Goal: Task Accomplishment & Management: Complete application form

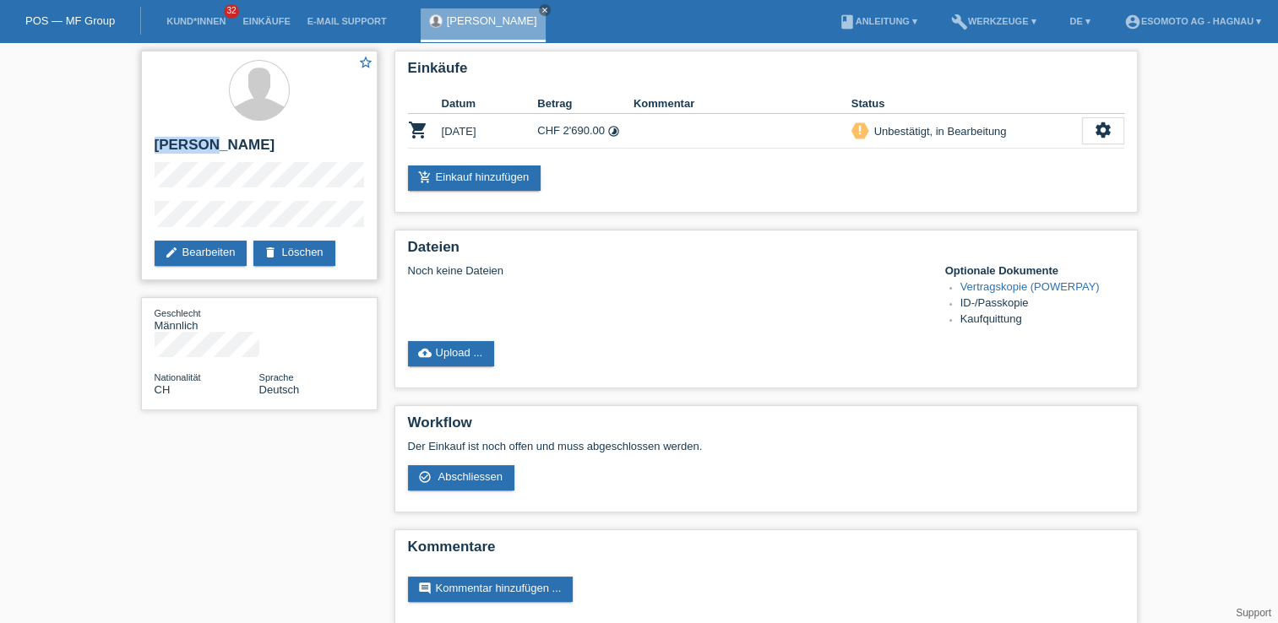
drag, startPoint x: 203, startPoint y: 144, endPoint x: 142, endPoint y: 146, distance: 60.8
click at [142, 146] on div "star_border [PERSON_NAME] edit Bearbeiten delete Löschen" at bounding box center [259, 166] width 237 height 230
drag, startPoint x: 142, startPoint y: 146, endPoint x: 170, endPoint y: 148, distance: 27.9
copy h2 "Eraslan"
click at [846, 348] on div "cloud_upload Upload ..." at bounding box center [766, 353] width 716 height 25
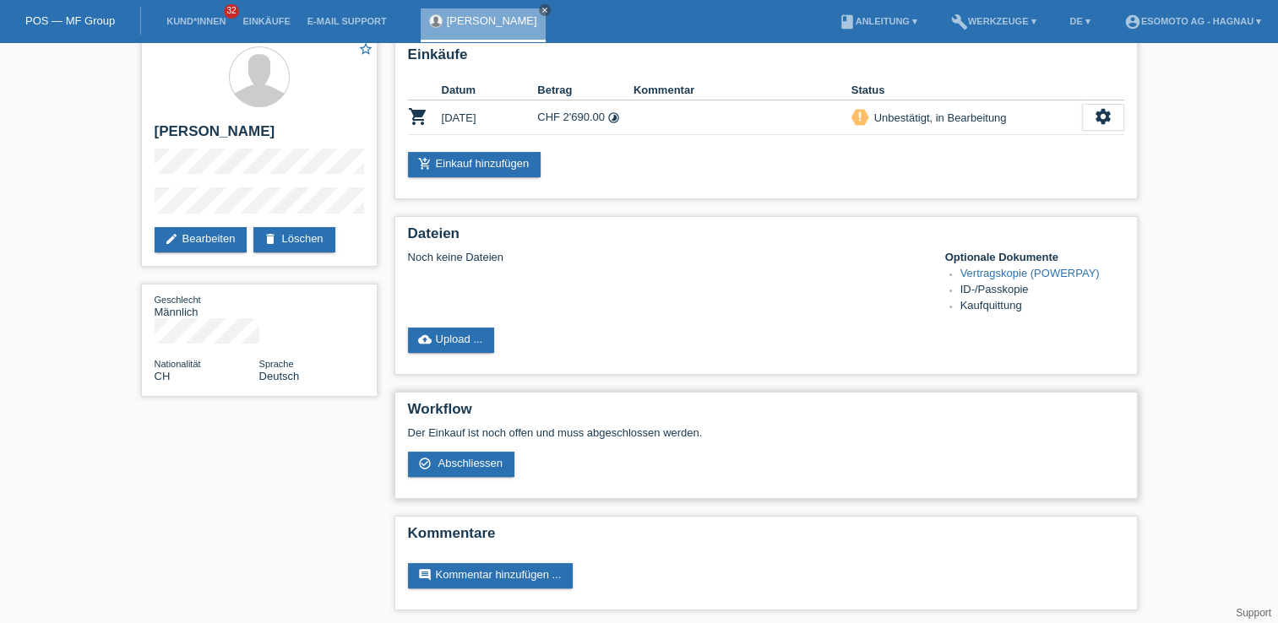
scroll to position [17, 0]
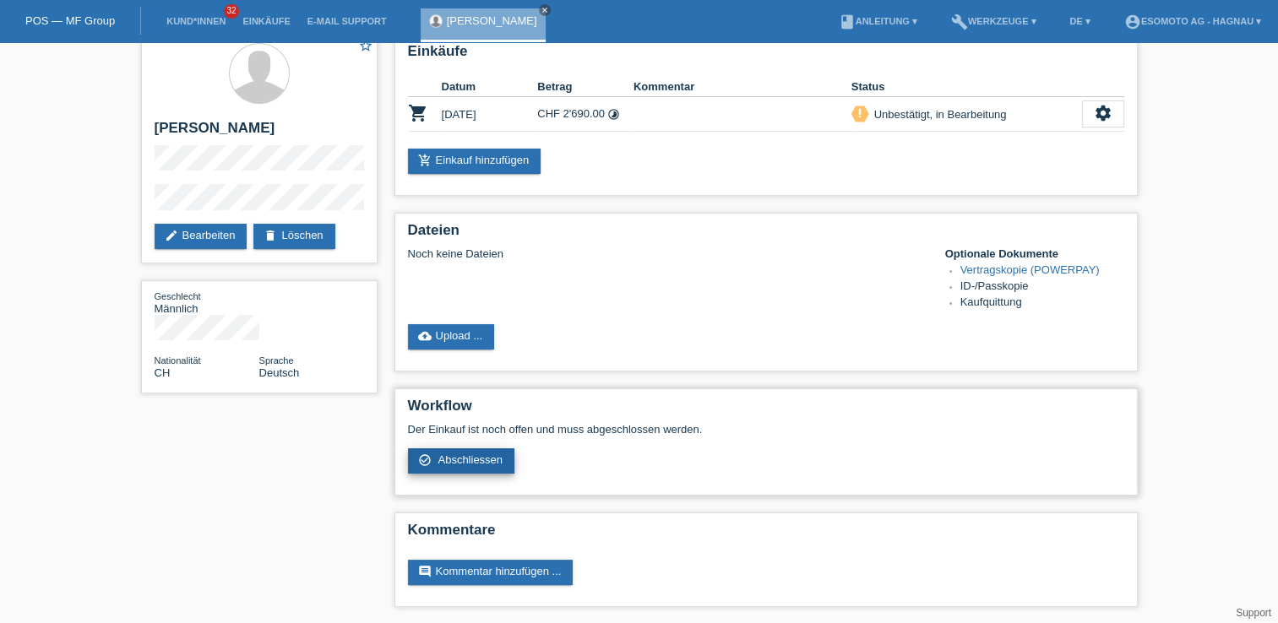
click at [471, 461] on span "Abschliessen" at bounding box center [470, 460] width 65 height 13
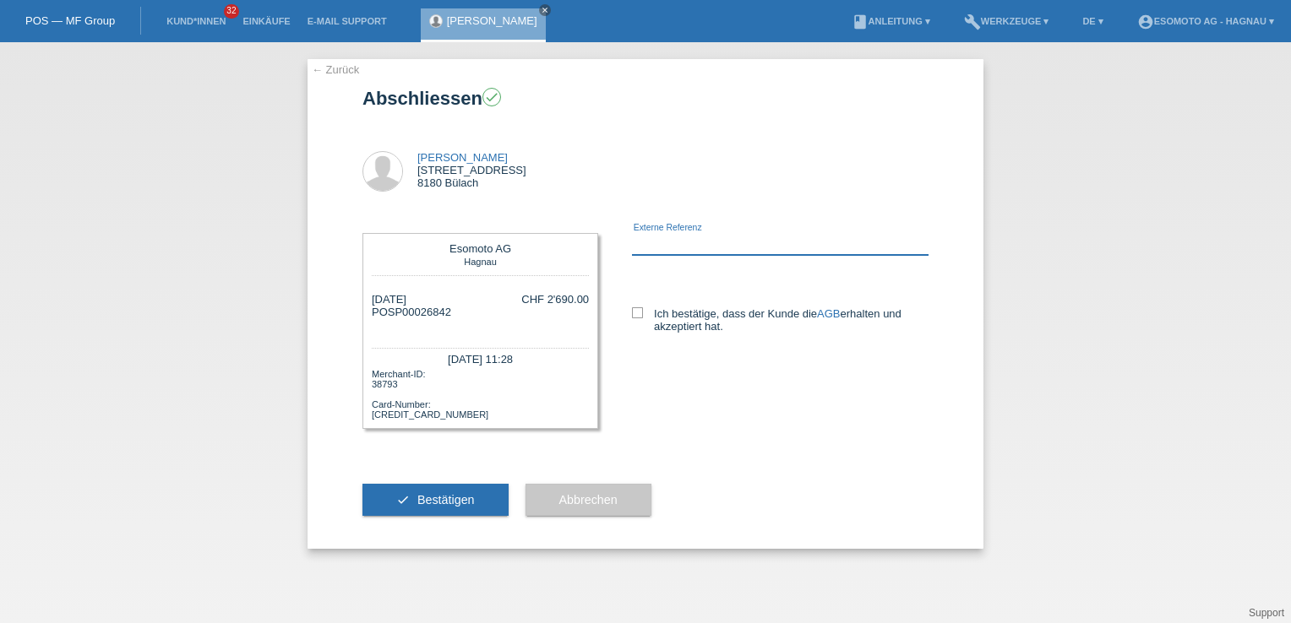
click at [675, 238] on input "text" at bounding box center [780, 244] width 297 height 21
paste input "8101998"
type input "8101998"
click at [640, 318] on icon at bounding box center [637, 312] width 11 height 11
click at [640, 318] on input "Ich bestätige, dass der Kunde die AGB erhalten und akzeptiert hat." at bounding box center [637, 312] width 11 height 11
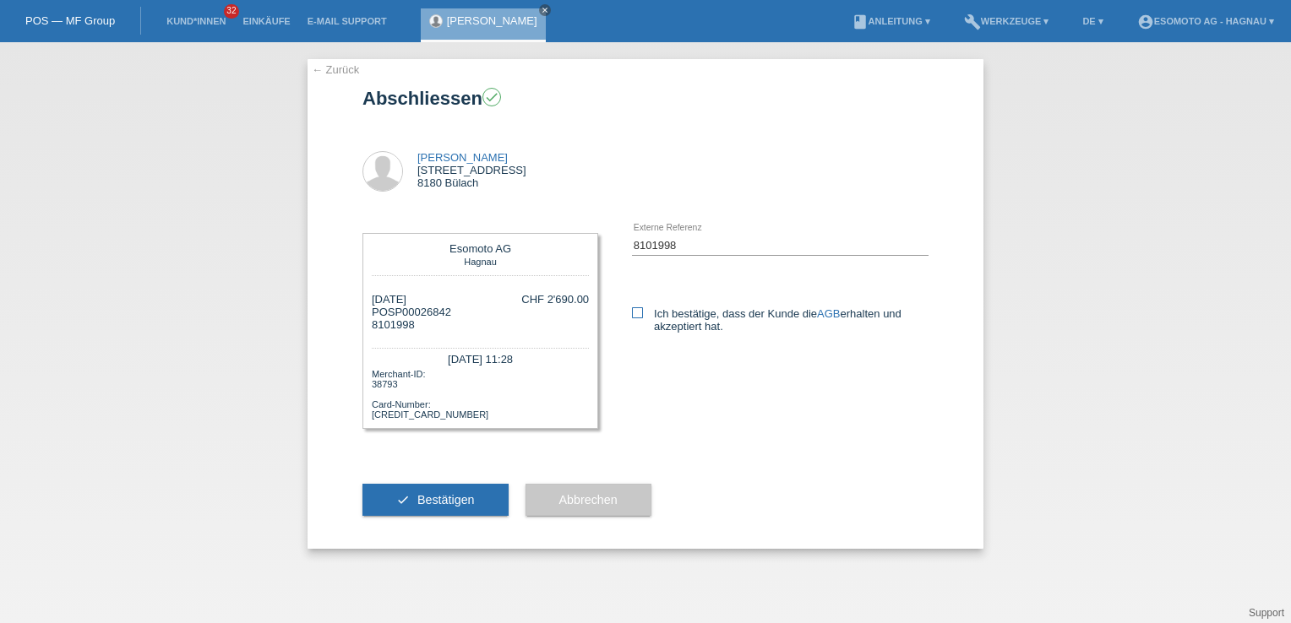
checkbox input "true"
click at [422, 503] on span "Bestätigen" at bounding box center [445, 500] width 57 height 14
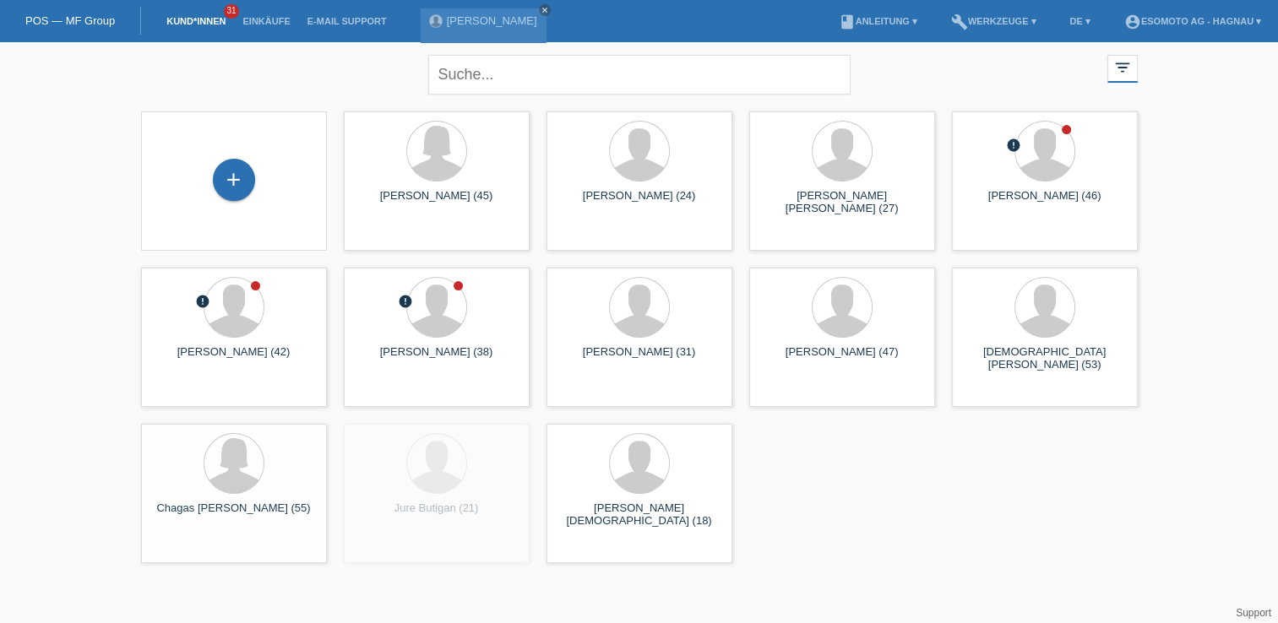
click at [260, 174] on div "+" at bounding box center [234, 181] width 159 height 45
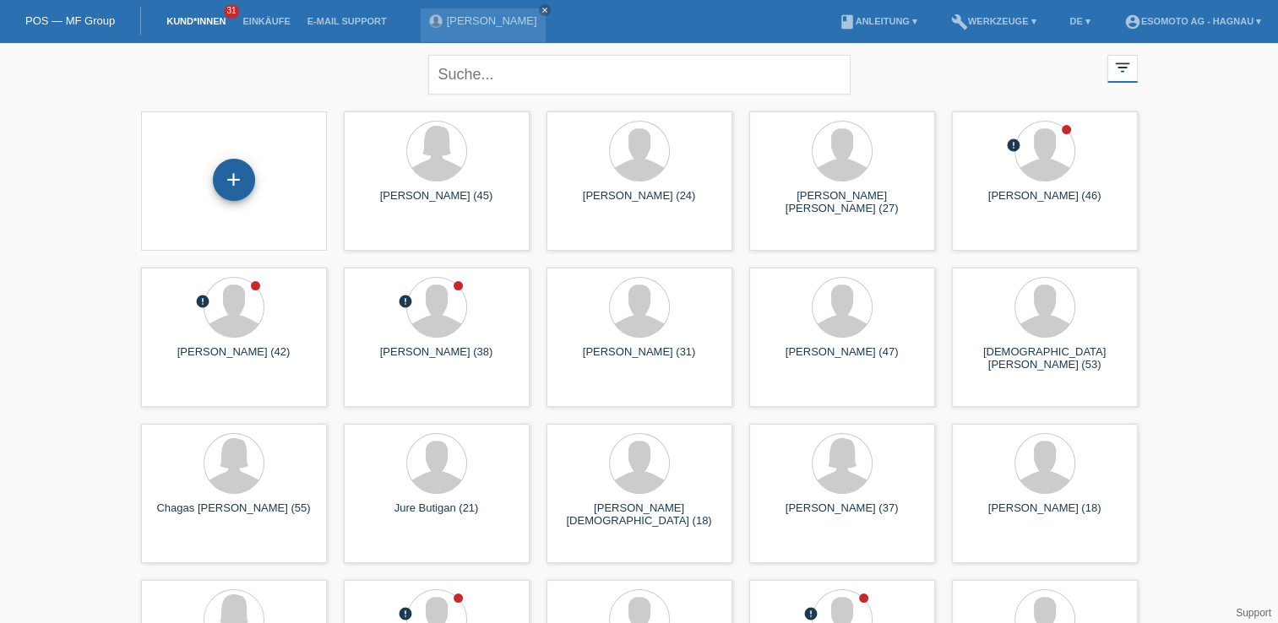
click at [240, 177] on div "+" at bounding box center [234, 180] width 42 height 42
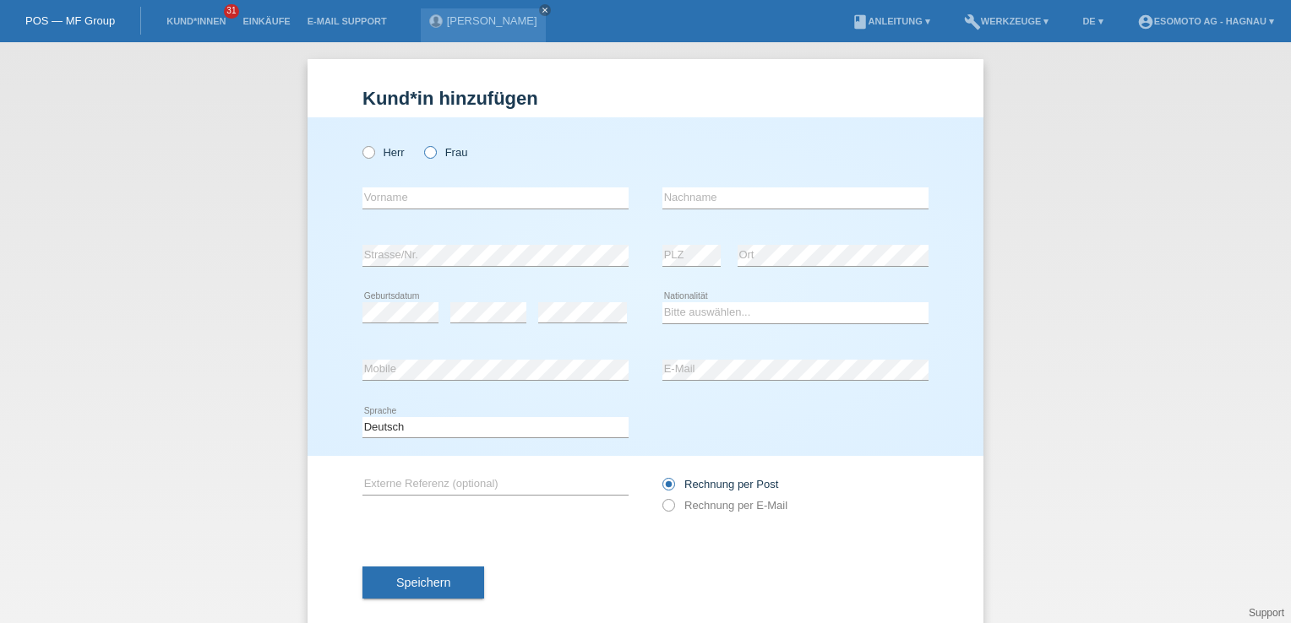
click at [422, 144] on icon at bounding box center [422, 144] width 0 height 0
click at [426, 151] on input "Frau" at bounding box center [429, 151] width 11 height 11
radio input "true"
click at [415, 204] on input "text" at bounding box center [495, 198] width 266 height 21
type input "N"
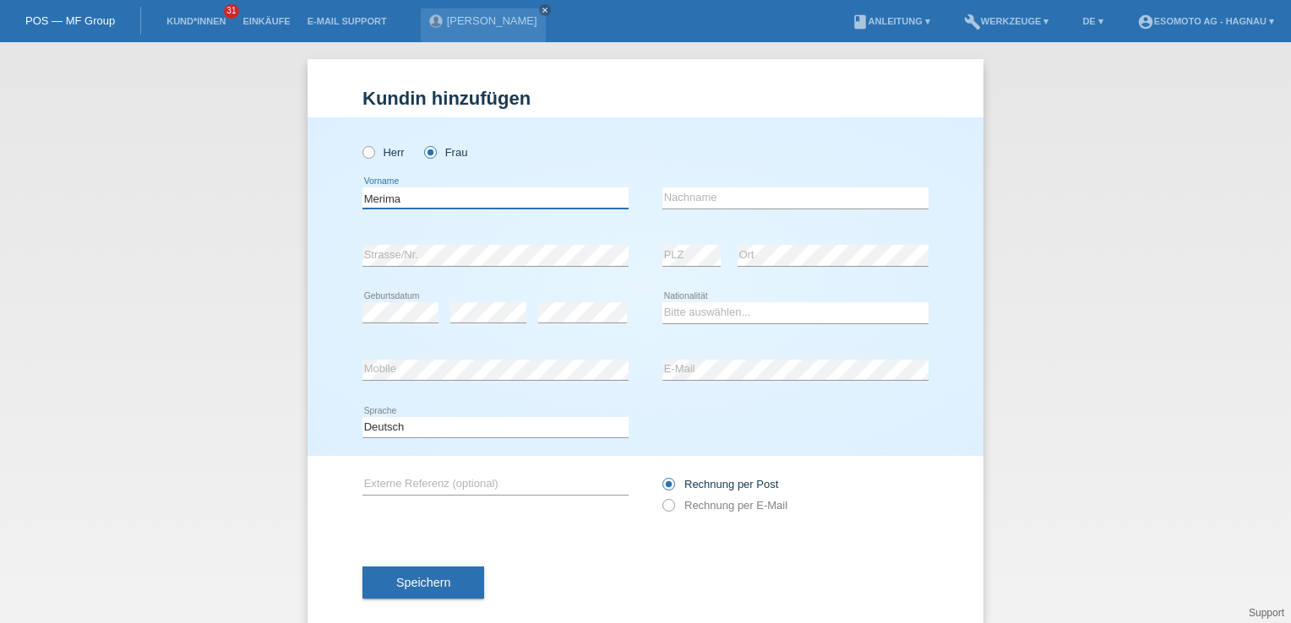
type input "Merima"
type input "Hukanovic Bastah"
click at [759, 316] on select "Bitte auswählen... Schweiz Deutschland Liechtenstein Österreich ------------ Af…" at bounding box center [795, 312] width 266 height 20
select select "BA"
click at [662, 302] on select "Bitte auswählen... Schweiz Deutschland Liechtenstein Österreich ------------ Af…" at bounding box center [795, 312] width 266 height 20
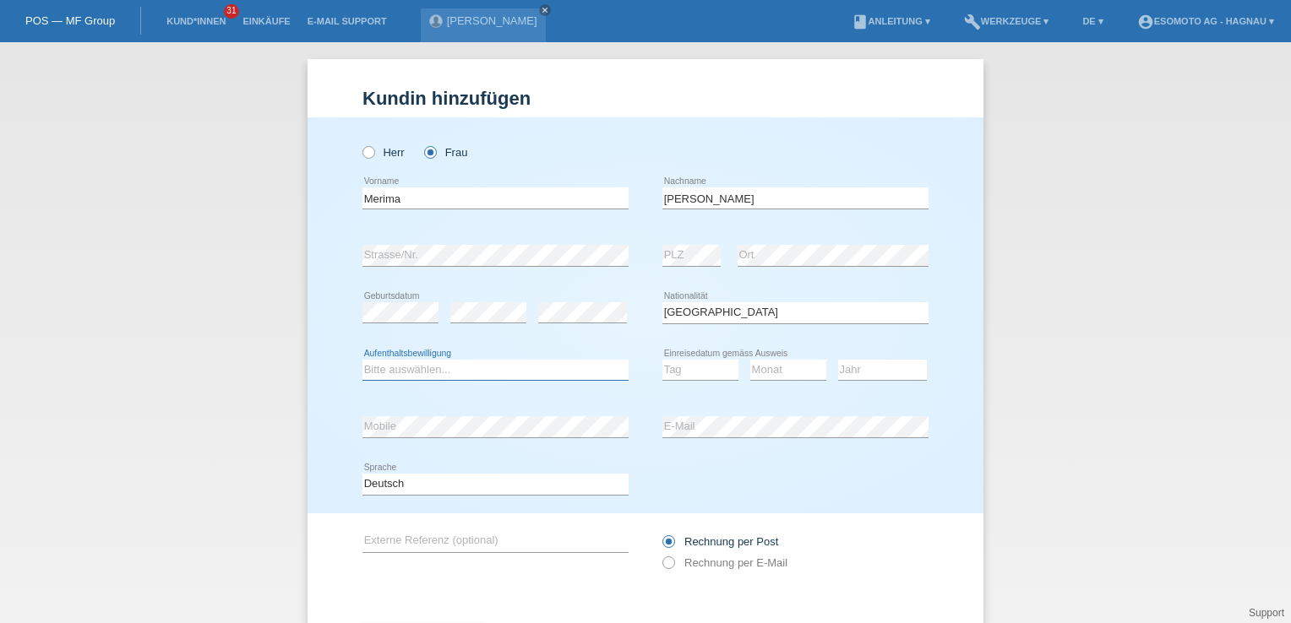
click at [476, 371] on select "Bitte auswählen... C B B - Flüchtlingsstatus Andere" at bounding box center [495, 370] width 266 height 20
select select "C"
click at [362, 360] on select "Bitte auswählen... C B B - Flüchtlingsstatus Andere" at bounding box center [495, 370] width 266 height 20
click at [705, 363] on select "Tag 01 02 03 04 05 06 07 08 09 10 11" at bounding box center [700, 370] width 76 height 20
select select "11"
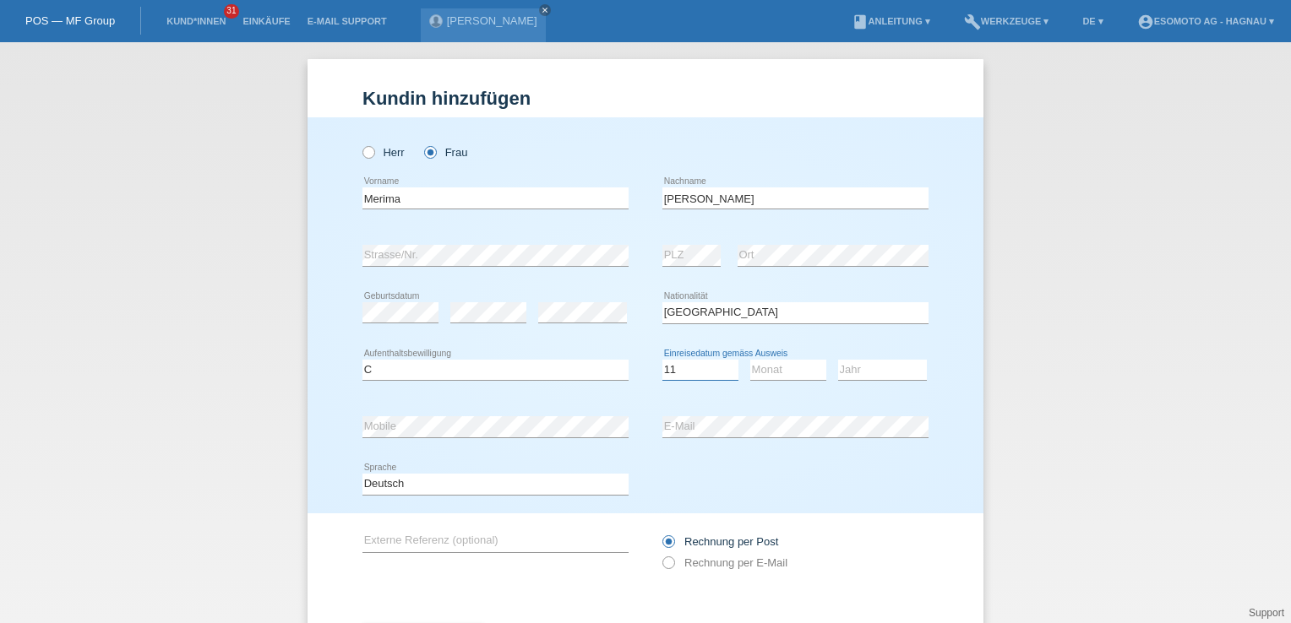
click at [662, 360] on select "Tag 01 02 03 04 05 06 07 08 09 10 11" at bounding box center [700, 370] width 76 height 20
click at [770, 369] on select "Monat 01 02 03 04 05 06 07 08 09 10 11" at bounding box center [788, 370] width 76 height 20
select select "02"
click at [750, 360] on select "Monat 01 02 03 04 05 06 07 08 09 10 11" at bounding box center [788, 370] width 76 height 20
click at [853, 366] on select "Jahr 2025 2024 2023 2022 2021 2020 2019 2018 2017 2016 2015 2014 2013 2012 2011…" at bounding box center [882, 370] width 89 height 20
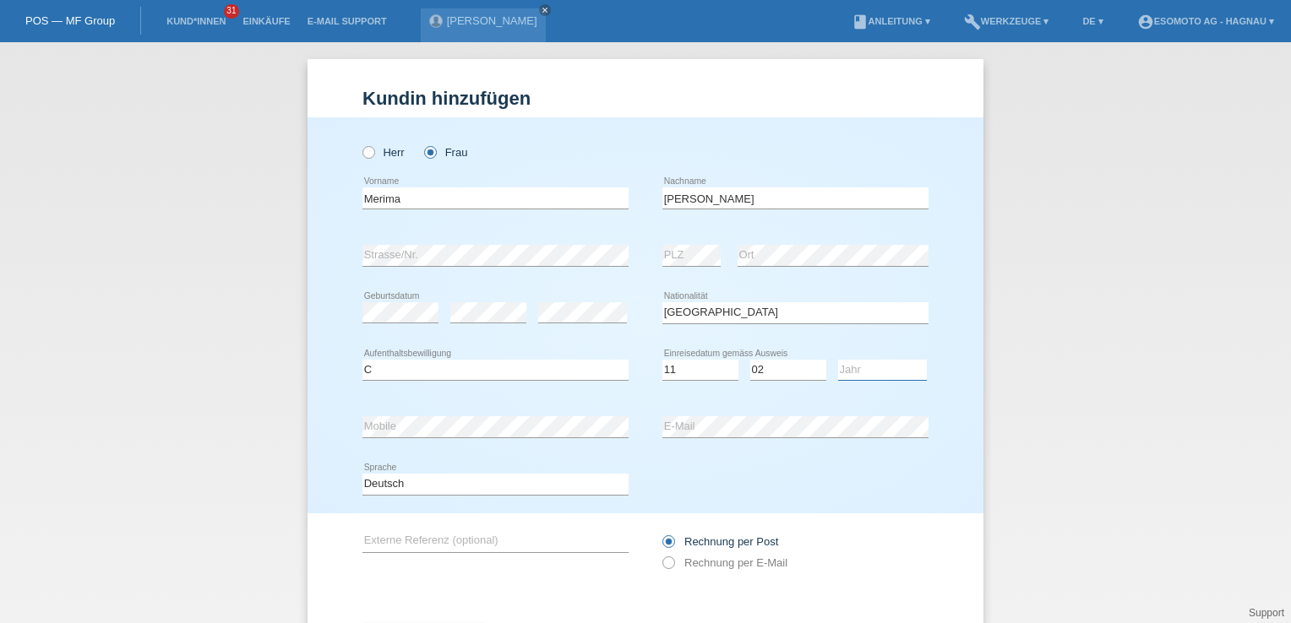
select select "1991"
click at [838, 360] on select "Jahr 2025 2024 2023 2022 2021 2020 2019 2018 2017 2016 2015 2014 2013 2012 2011…" at bounding box center [882, 370] width 89 height 20
click at [1034, 295] on div "Kund*in hinzufügen Kunde hinzufügen Kundin hinzufügen Herr Frau Merima error Vo…" at bounding box center [645, 332] width 1291 height 581
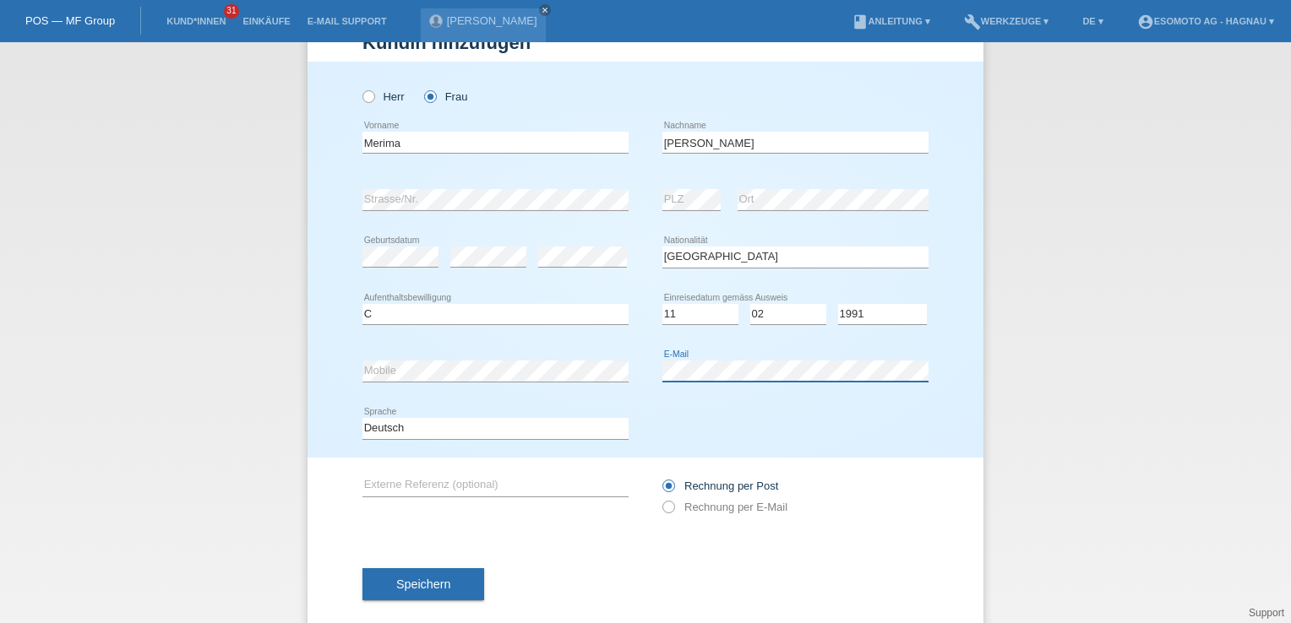
scroll to position [81, 0]
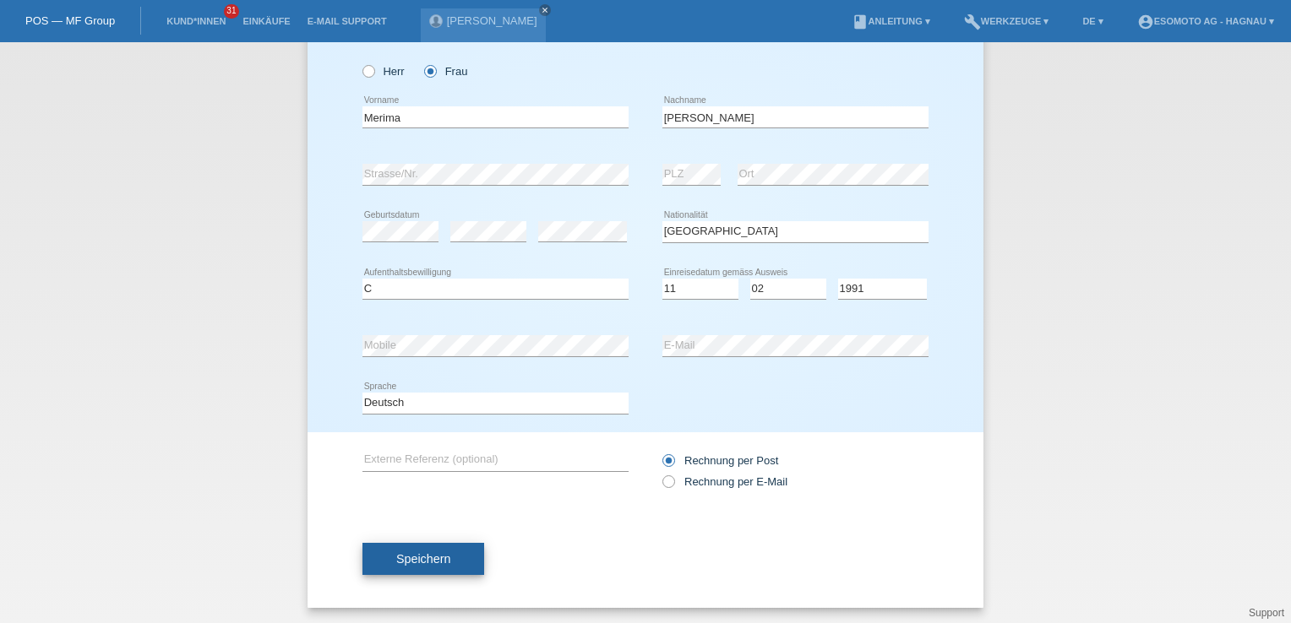
click at [436, 552] on span "Speichern" at bounding box center [423, 559] width 54 height 14
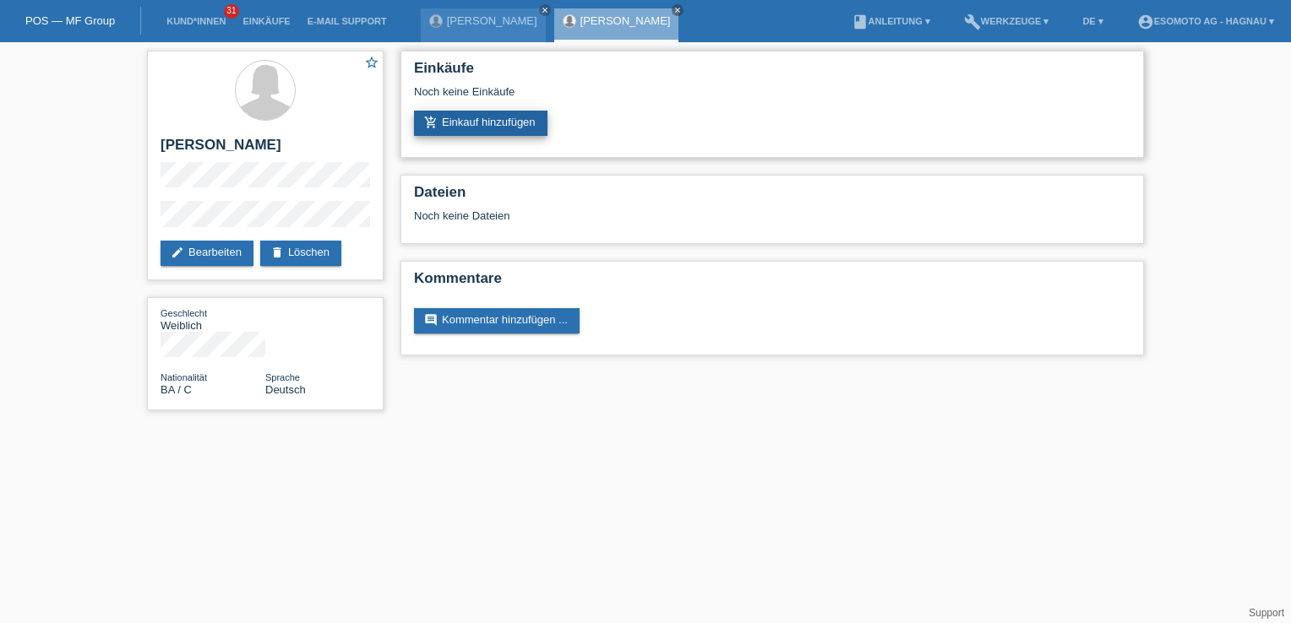
click at [441, 125] on link "add_shopping_cart Einkauf hinzufügen" at bounding box center [480, 123] width 133 height 25
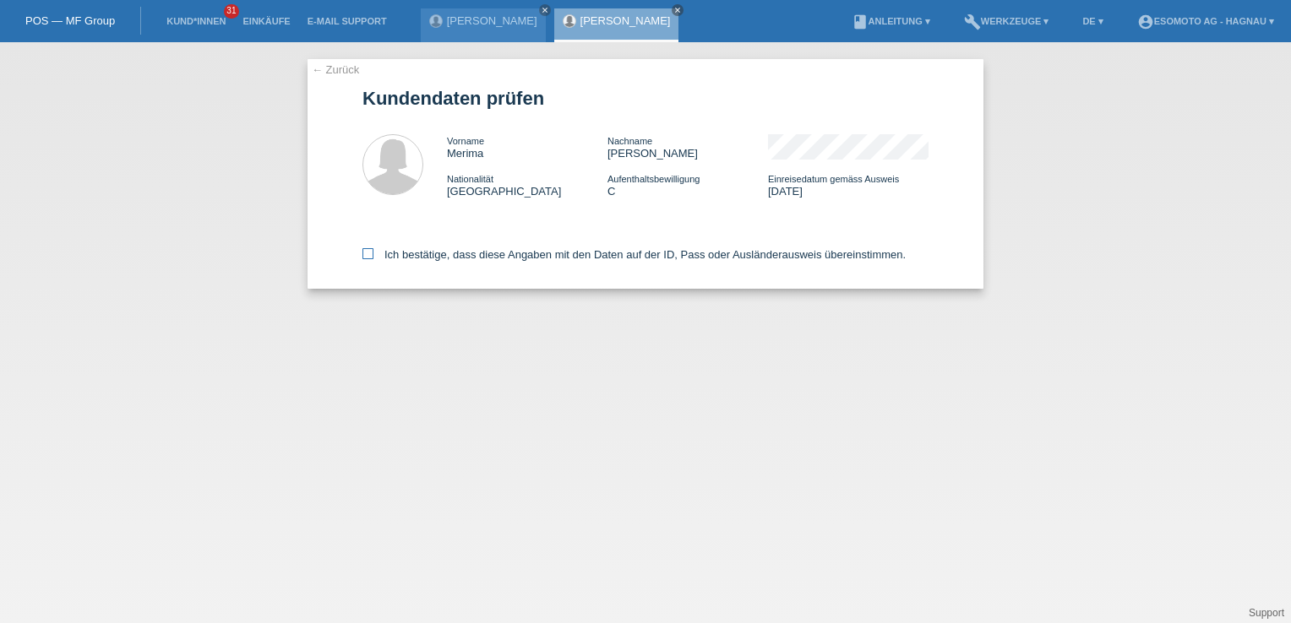
click at [363, 255] on icon at bounding box center [367, 253] width 11 height 11
click at [363, 255] on input "Ich bestätige, dass diese Angaben mit den Daten auf der ID, Pass oder Ausländer…" at bounding box center [367, 253] width 11 height 11
checkbox input "true"
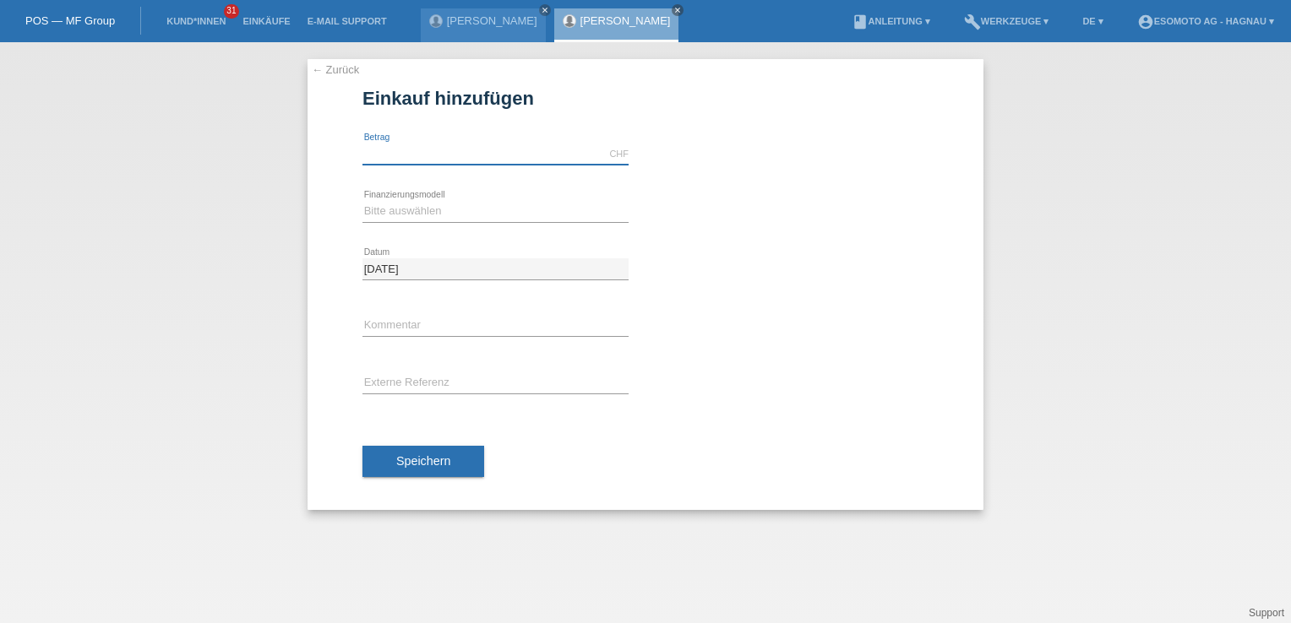
click at [398, 152] on input "text" at bounding box center [495, 154] width 266 height 21
type input "2690.00"
click at [428, 212] on select "Bitte auswählen Fixe Raten Kauf auf Rechnung mit Teilzahlungsoption" at bounding box center [495, 211] width 266 height 20
select select "69"
click at [362, 201] on select "Bitte auswählen Fixe Raten Kauf auf Rechnung mit Teilzahlungsoption" at bounding box center [495, 211] width 266 height 20
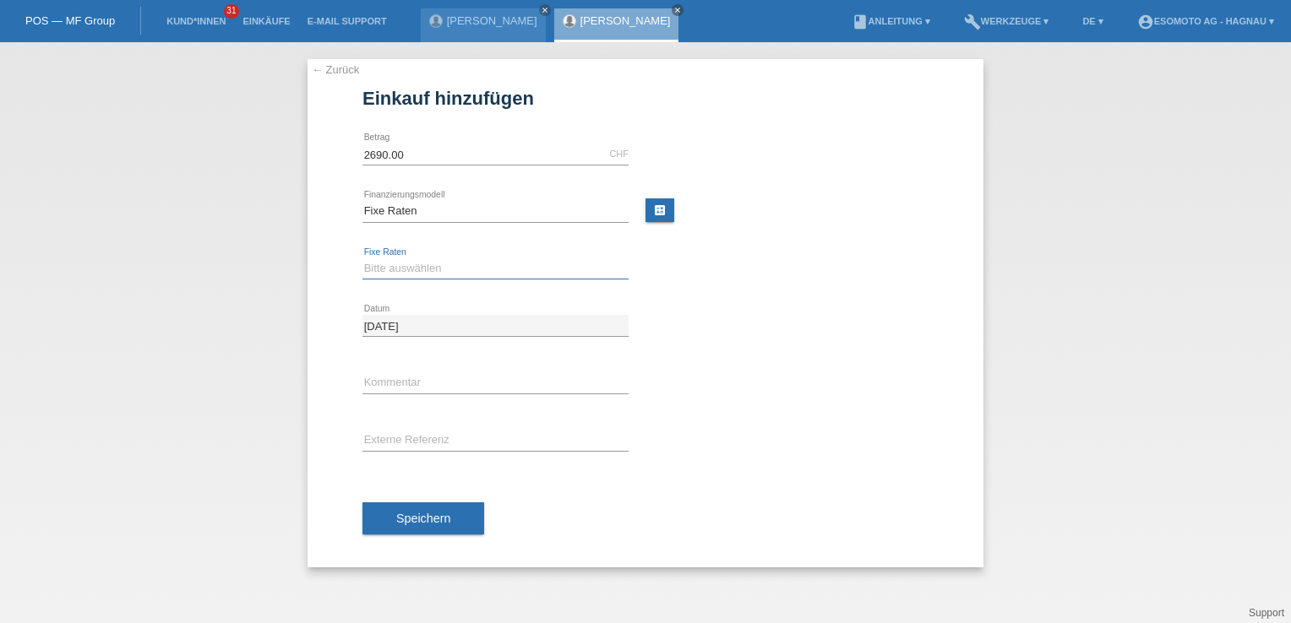
click at [433, 267] on select "Bitte auswählen 12 Raten 24 Raten 36 Raten 48 Raten" at bounding box center [495, 268] width 266 height 20
select select "139"
click at [362, 258] on select "Bitte auswählen 12 Raten 24 Raten 36 Raten 48 Raten" at bounding box center [495, 268] width 266 height 20
click at [426, 512] on span "Speichern" at bounding box center [423, 519] width 54 height 14
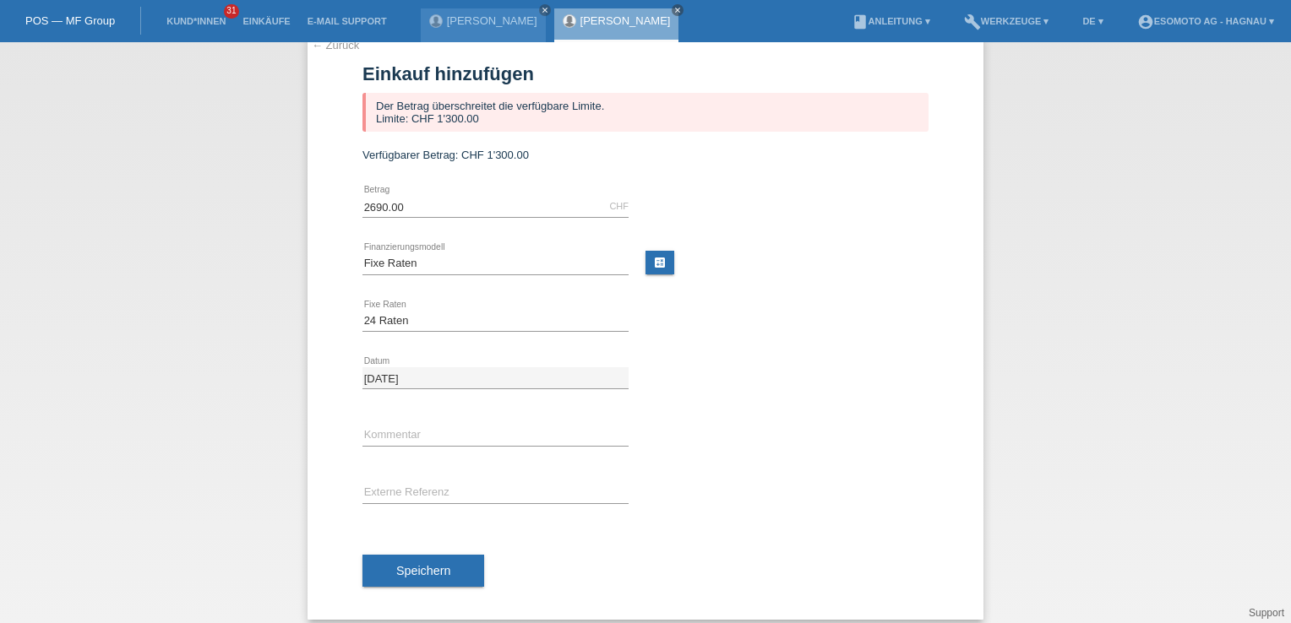
scroll to position [37, 0]
